Goal: Navigation & Orientation: Find specific page/section

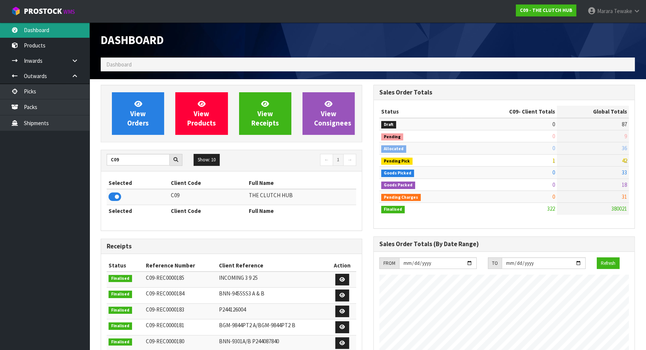
scroll to position [604, 272]
click at [71, 30] on link "Dashboard" at bounding box center [45, 29] width 90 height 15
click at [69, 25] on link "Dashboard" at bounding box center [45, 29] width 90 height 15
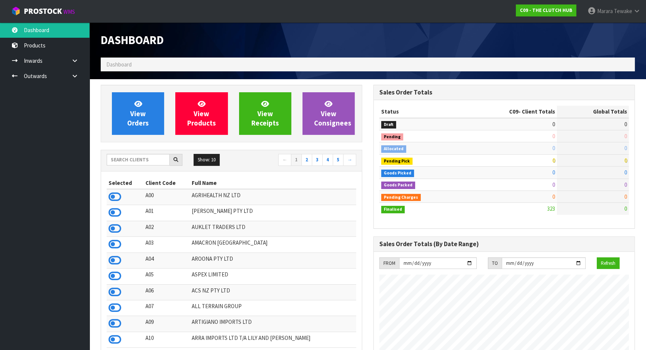
scroll to position [604, 272]
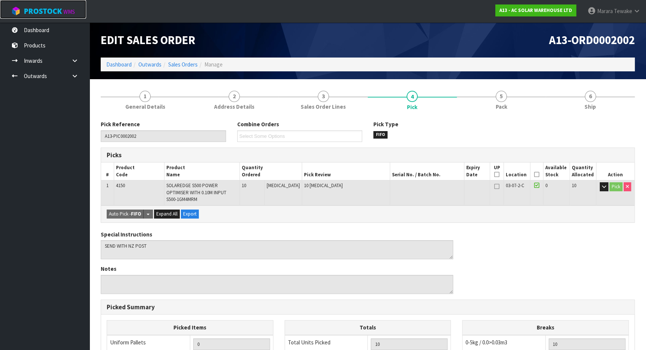
click at [43, 11] on span "ProStock" at bounding box center [43, 11] width 38 height 10
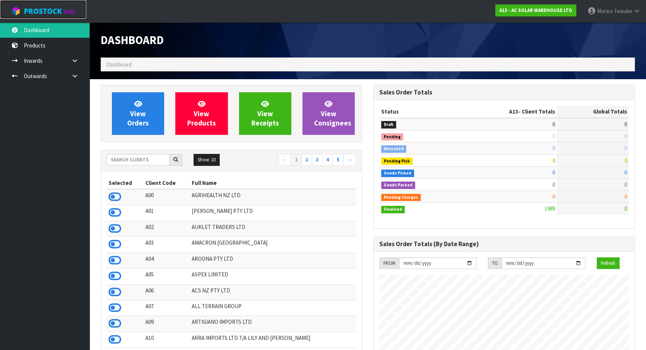
scroll to position [604, 272]
